Goal: Information Seeking & Learning: Learn about a topic

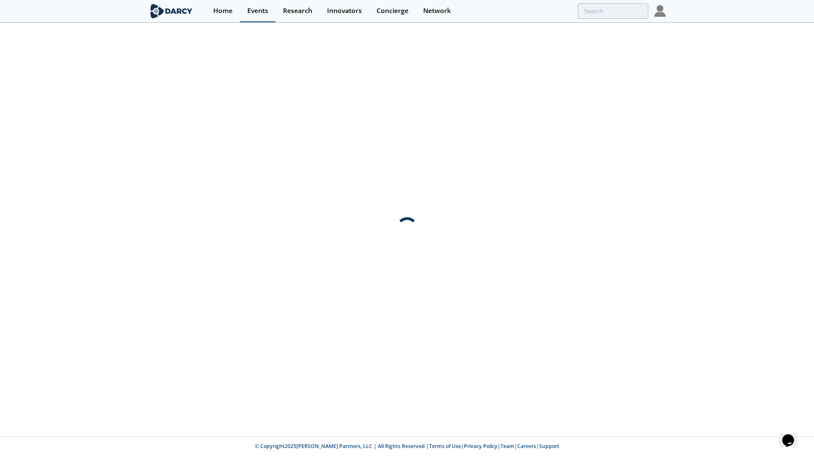
click at [253, 12] on div "Events" at bounding box center [257, 11] width 21 height 7
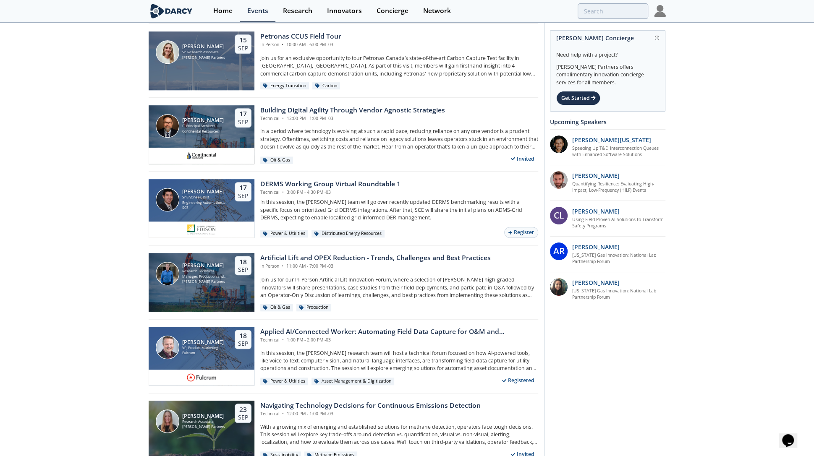
scroll to position [515, 0]
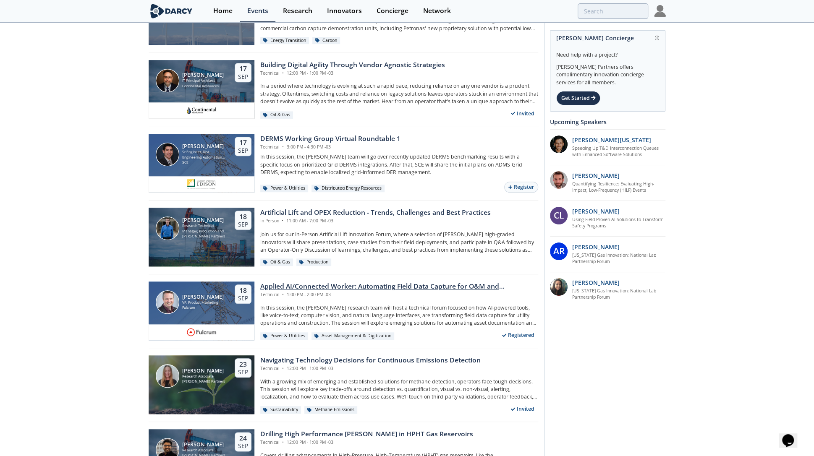
click at [292, 283] on div "Applied AI/Connected Worker: Automating Field Data Capture for O&M and Construc…" at bounding box center [399, 287] width 278 height 10
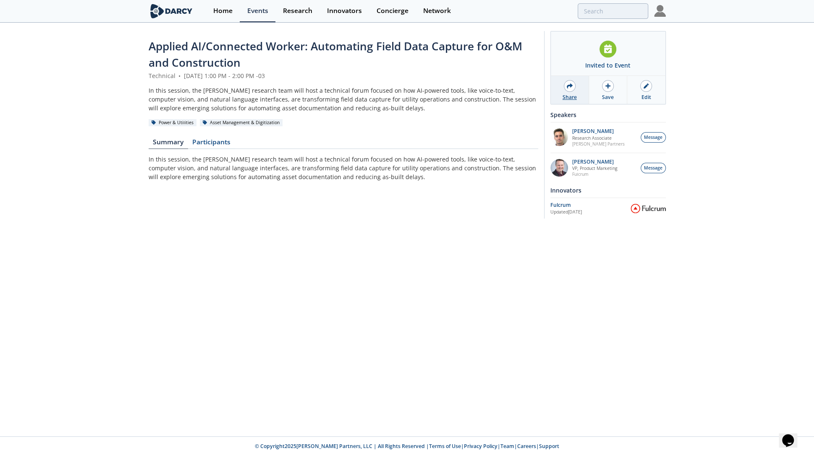
click at [575, 95] on div "Share" at bounding box center [569, 98] width 14 height 8
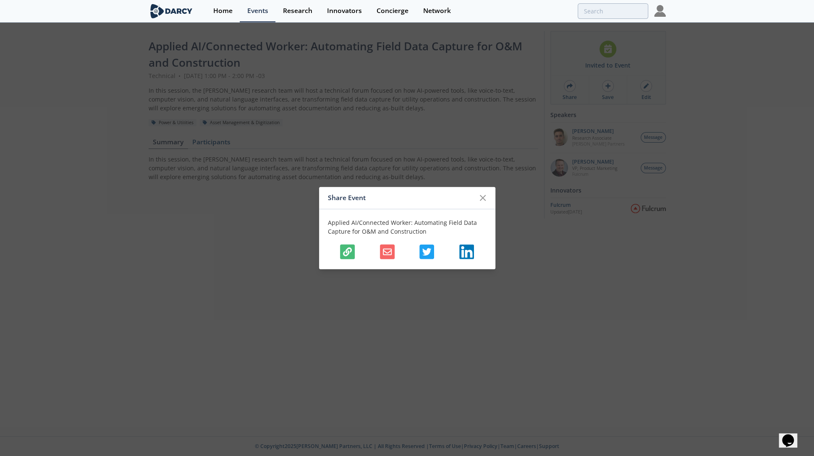
click at [346, 253] on icon "button" at bounding box center [347, 251] width 9 height 9
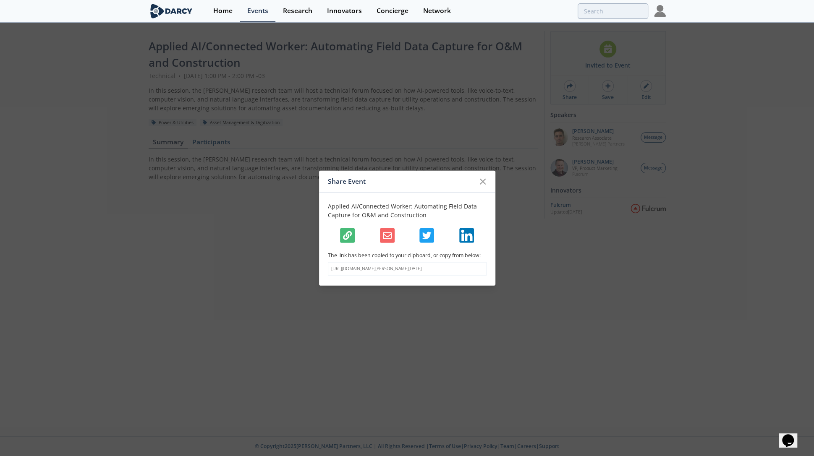
click at [354, 235] on button "button" at bounding box center [347, 235] width 15 height 15
